Goal: Information Seeking & Learning: Learn about a topic

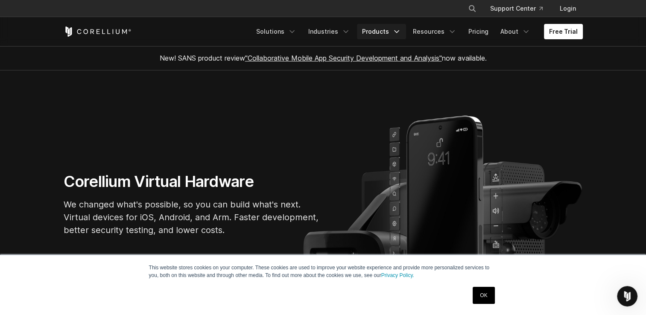
click at [396, 34] on link "Products" at bounding box center [381, 31] width 49 height 15
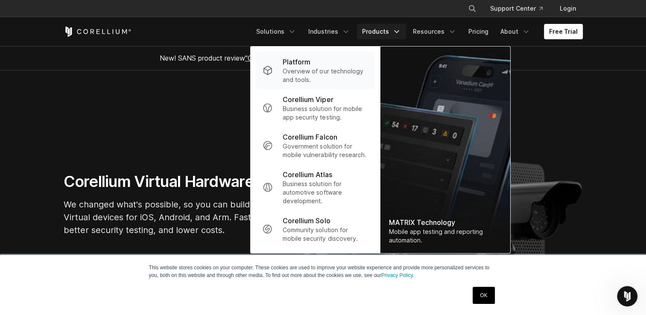
click at [330, 67] on p "Overview of our technology and tools." at bounding box center [325, 75] width 85 height 17
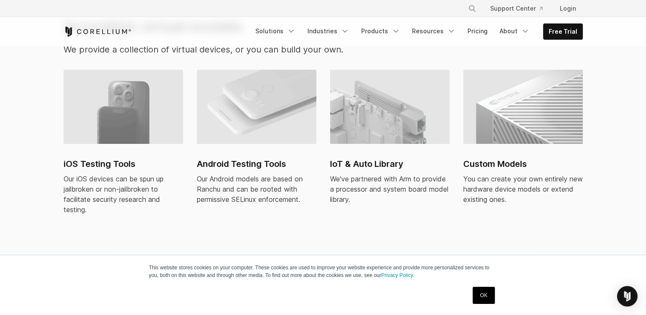
scroll to position [612, 0]
click at [560, 35] on link "Free Trial" at bounding box center [562, 31] width 39 height 15
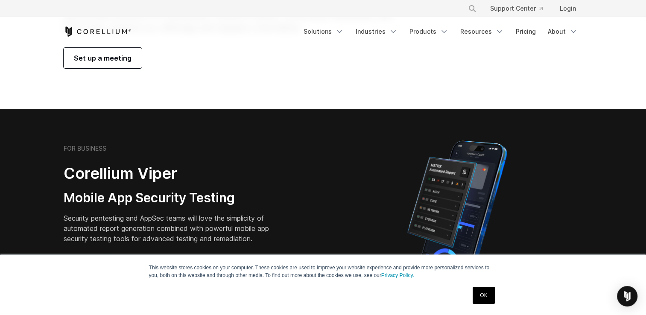
scroll to position [109, 0]
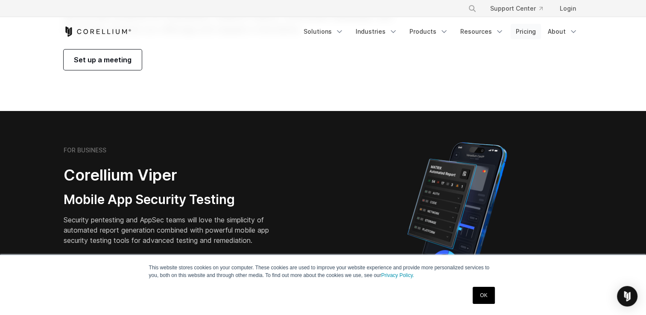
click at [528, 29] on link "Pricing" at bounding box center [526, 31] width 30 height 15
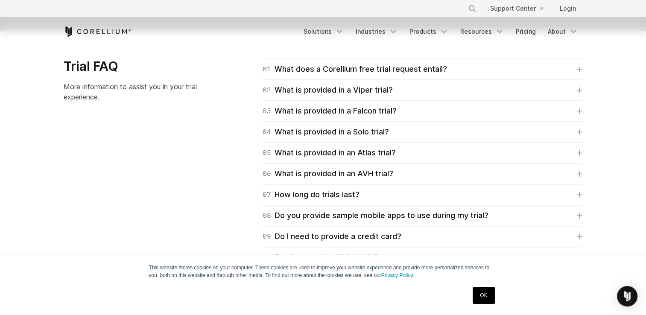
scroll to position [1227, 0]
click at [579, 71] on icon at bounding box center [579, 69] width 5 height 5
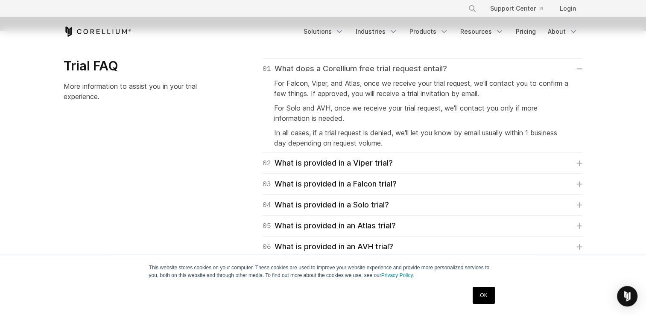
click at [579, 71] on link "01 What does a Corellium free trial request entail?" at bounding box center [423, 69] width 320 height 12
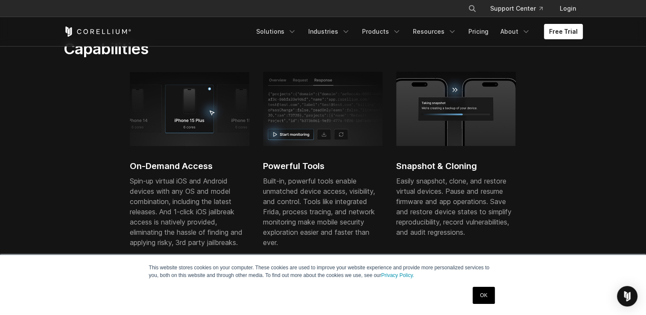
scroll to position [302, 0]
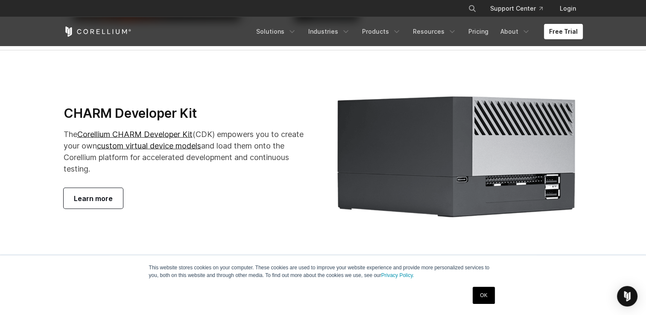
scroll to position [1571, 0]
